Goal: Use online tool/utility: Utilize a website feature to perform a specific function

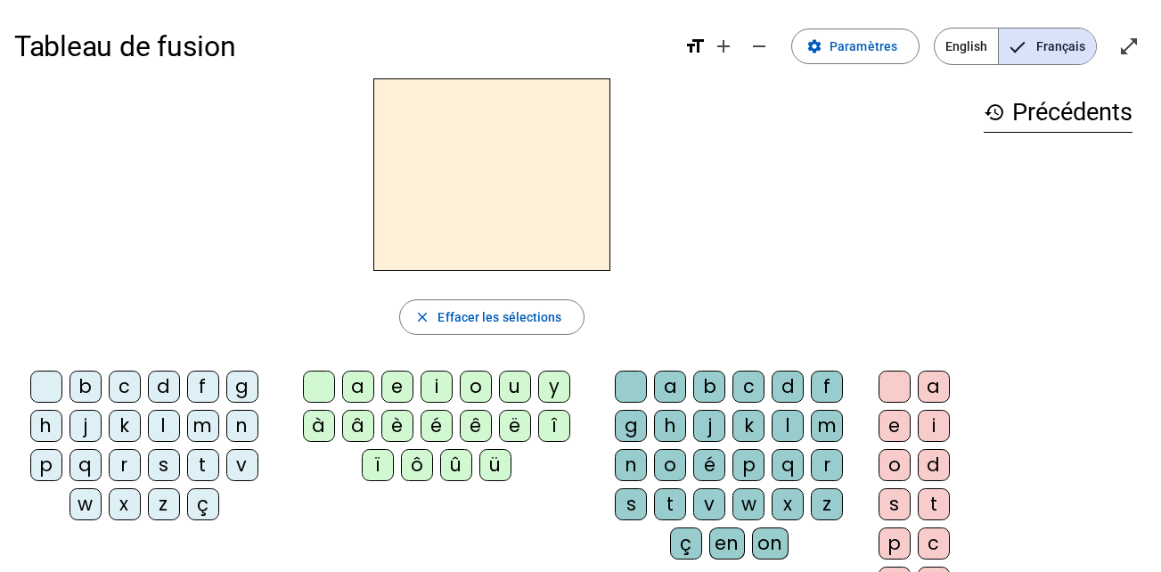
click at [199, 462] on div "t" at bounding box center [203, 465] width 32 height 32
click at [355, 381] on div "a" at bounding box center [358, 387] width 32 height 32
click at [744, 384] on div "c" at bounding box center [749, 387] width 32 height 32
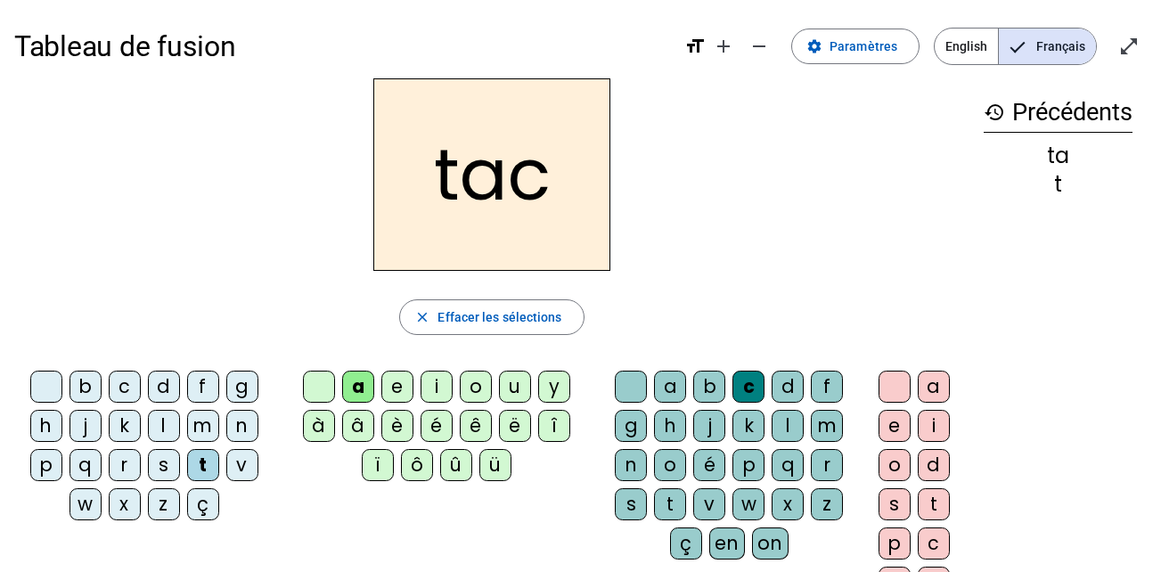
click at [626, 383] on div at bounding box center [631, 387] width 32 height 32
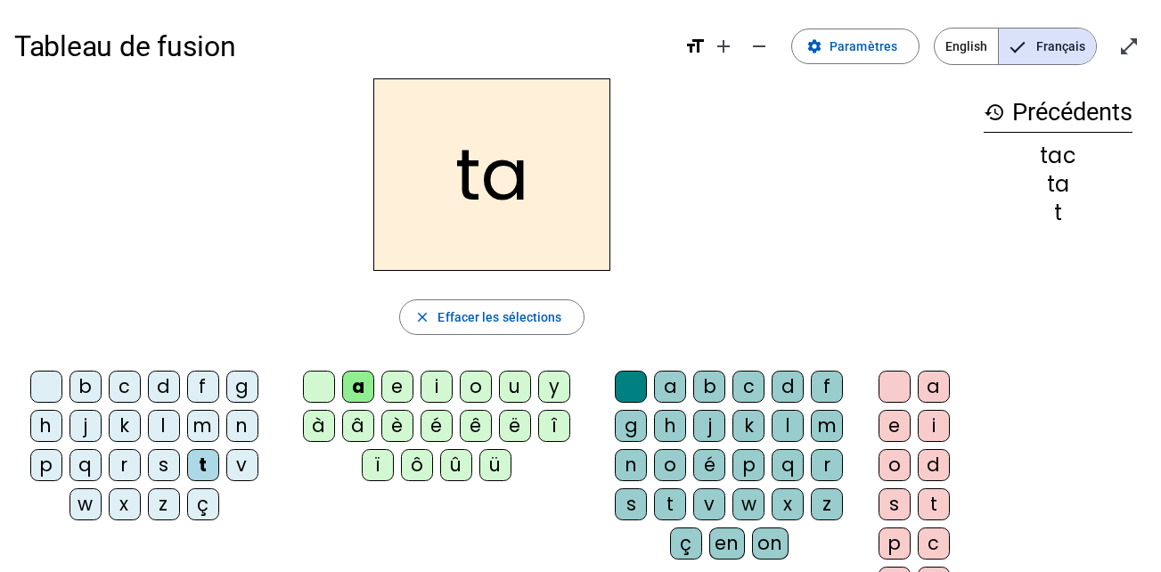
click at [315, 383] on div at bounding box center [319, 387] width 32 height 32
click at [398, 382] on div "e" at bounding box center [397, 387] width 32 height 32
click at [82, 418] on div "j" at bounding box center [86, 426] width 32 height 32
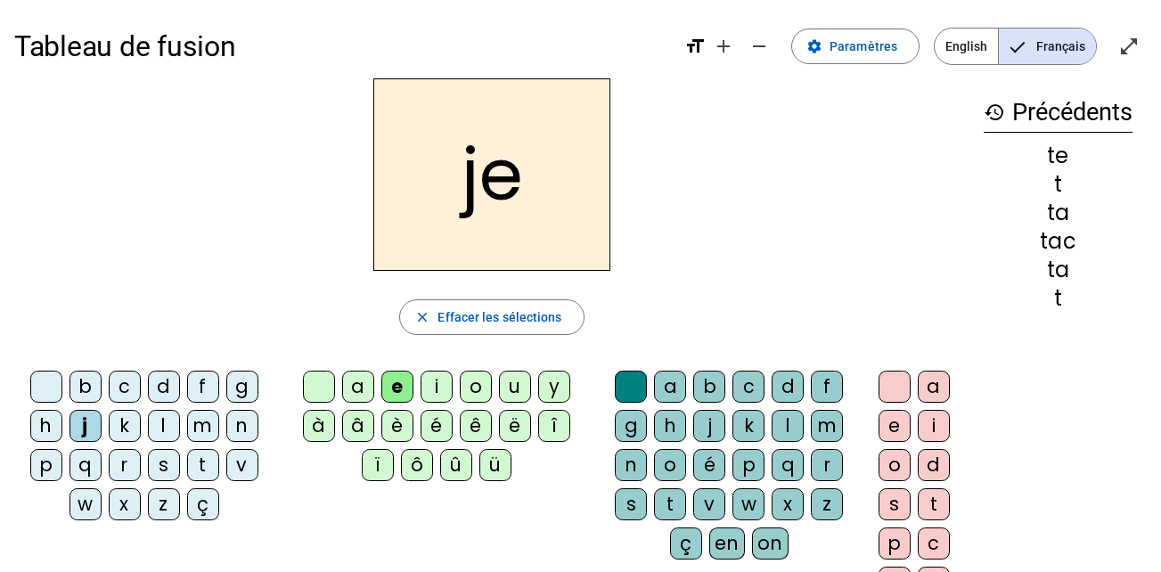
click at [175, 381] on div "d" at bounding box center [164, 387] width 32 height 32
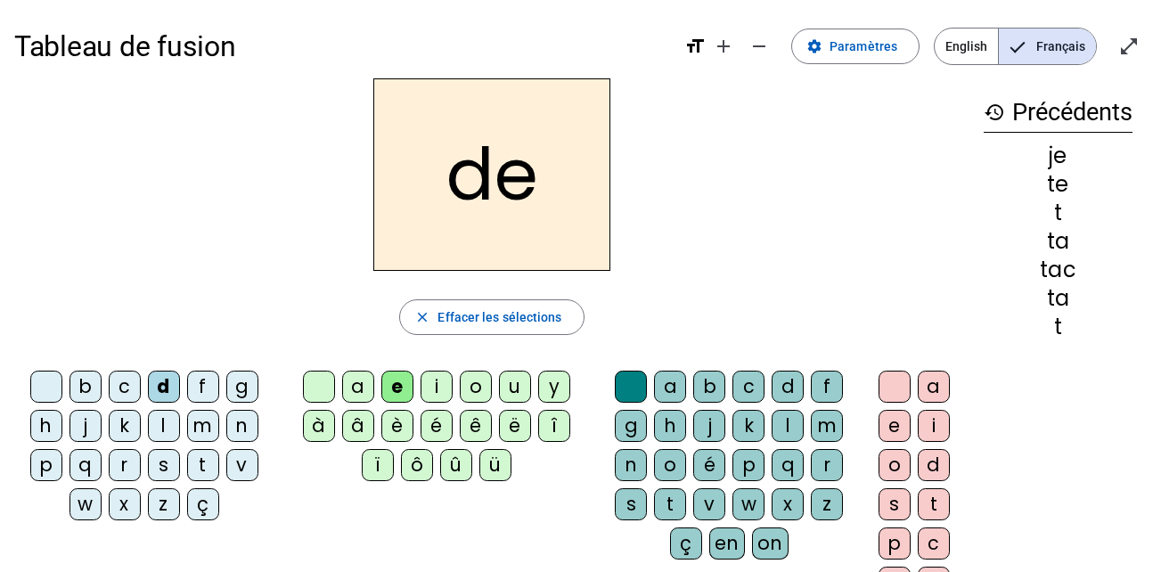
click at [204, 427] on div "m" at bounding box center [203, 426] width 32 height 32
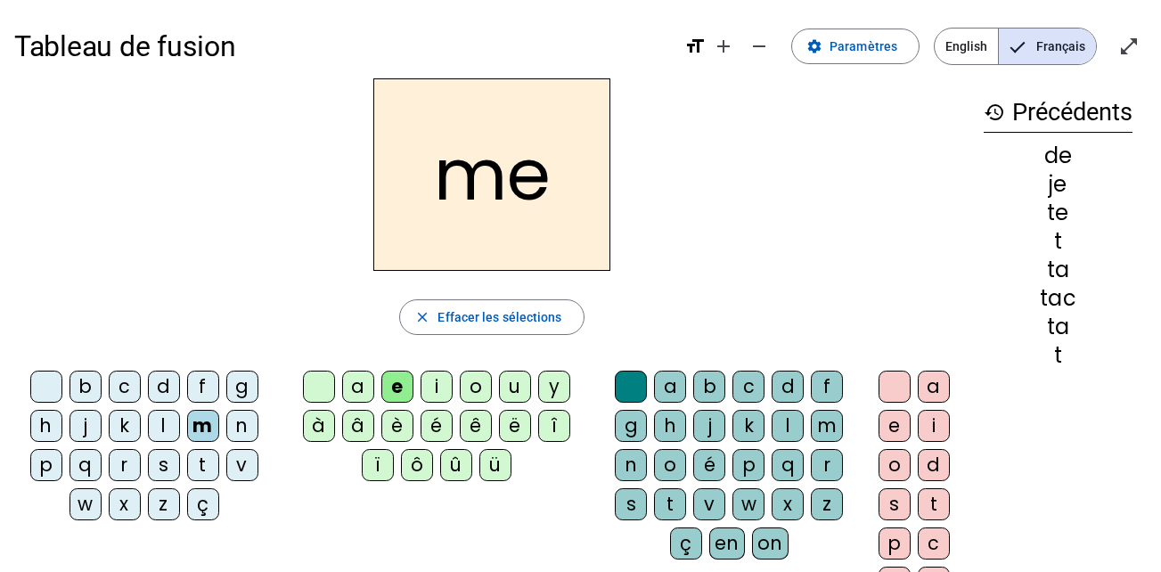
click at [358, 384] on div "a" at bounding box center [358, 387] width 32 height 32
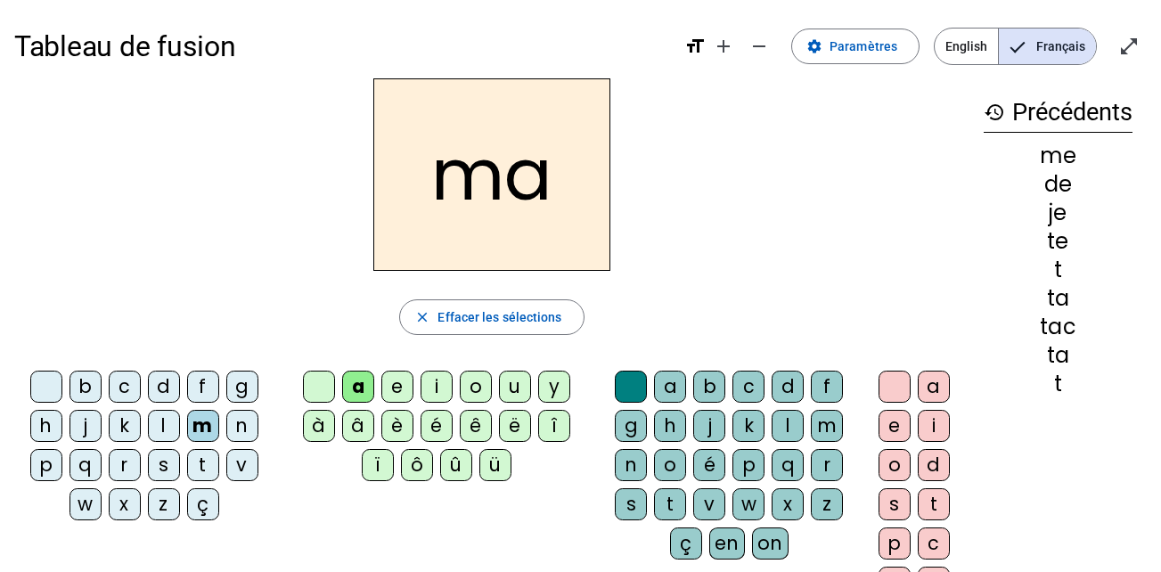
click at [164, 425] on div "l" at bounding box center [164, 426] width 32 height 32
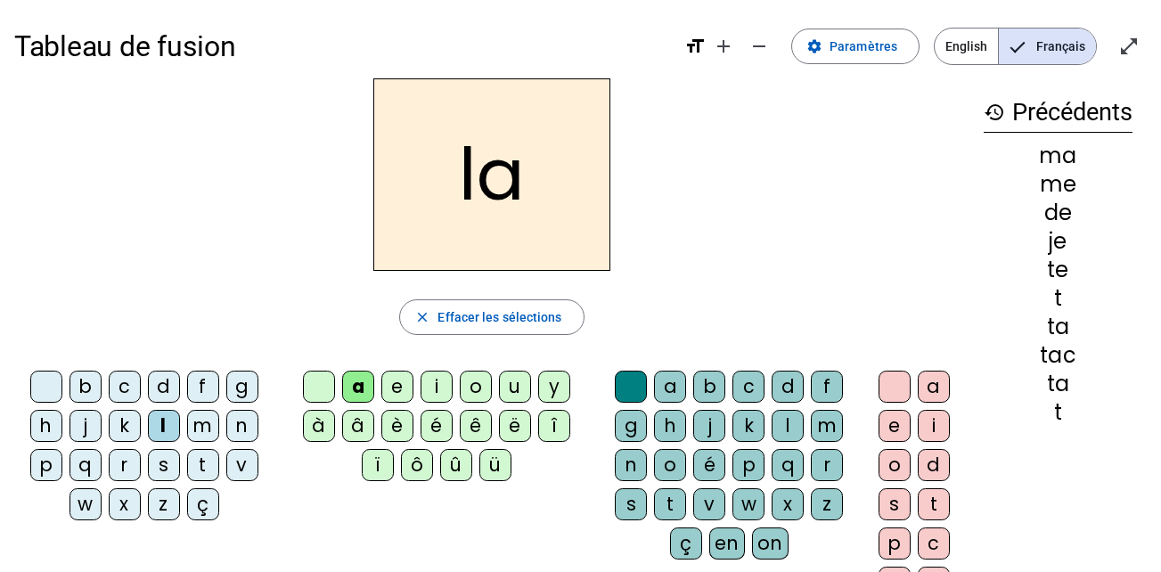
click at [749, 386] on div "c" at bounding box center [749, 387] width 32 height 32
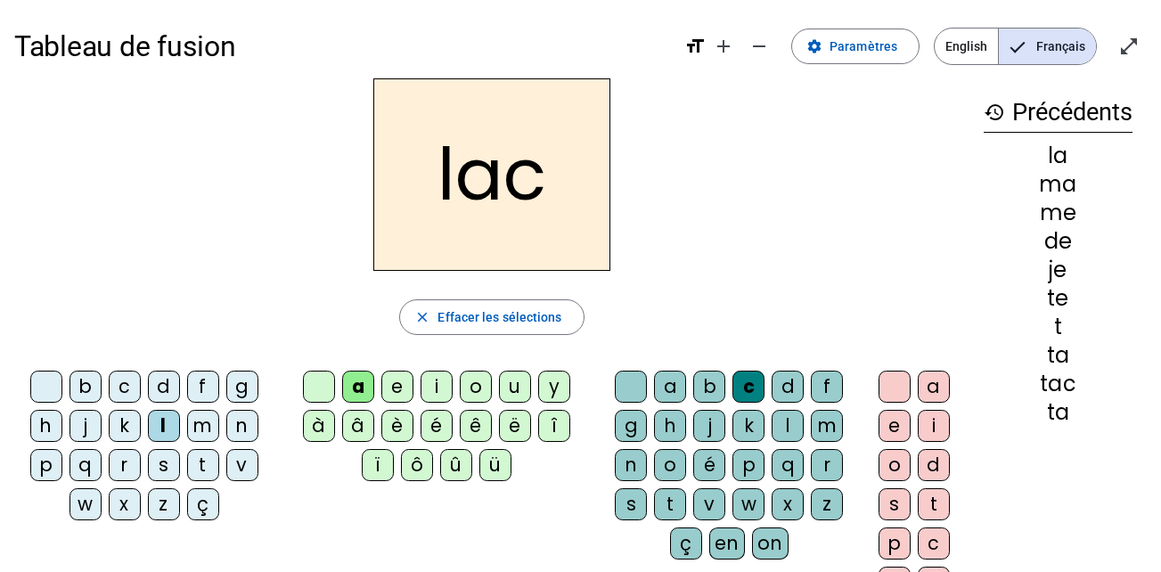
click at [208, 461] on div "t" at bounding box center [203, 465] width 32 height 32
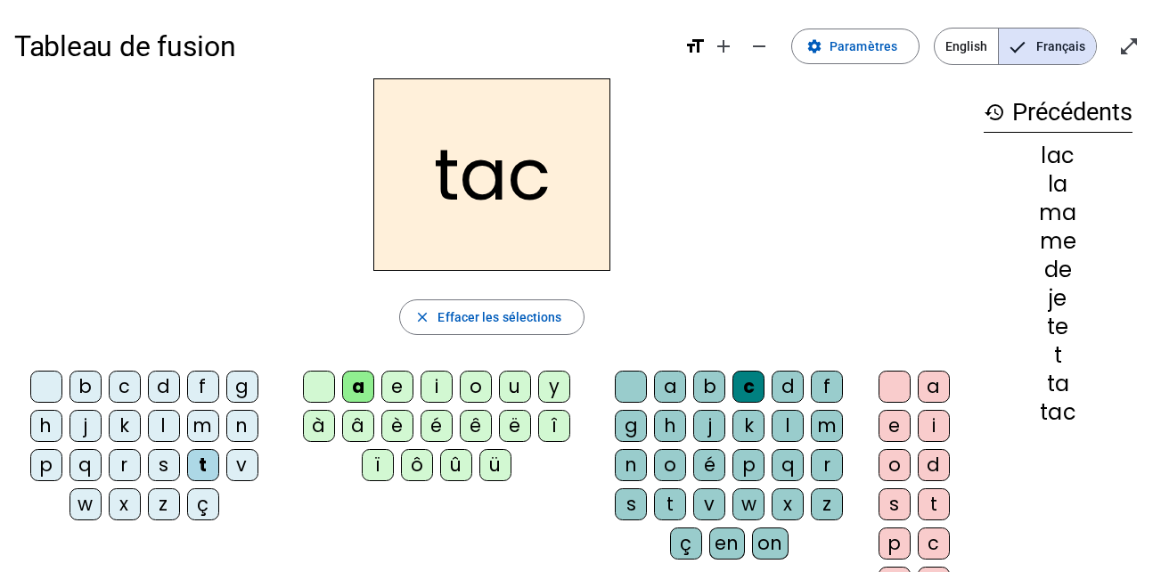
click at [437, 383] on div "i" at bounding box center [437, 387] width 32 height 32
